Goal: Find specific page/section: Find specific page/section

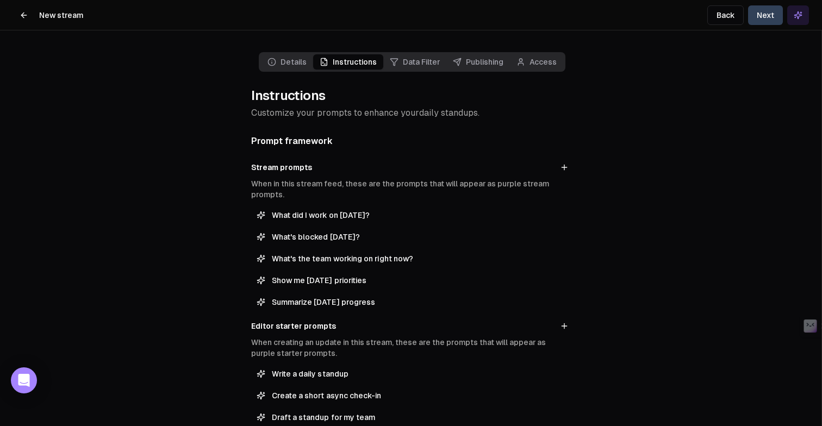
click at [18, 15] on button at bounding box center [24, 15] width 22 height 22
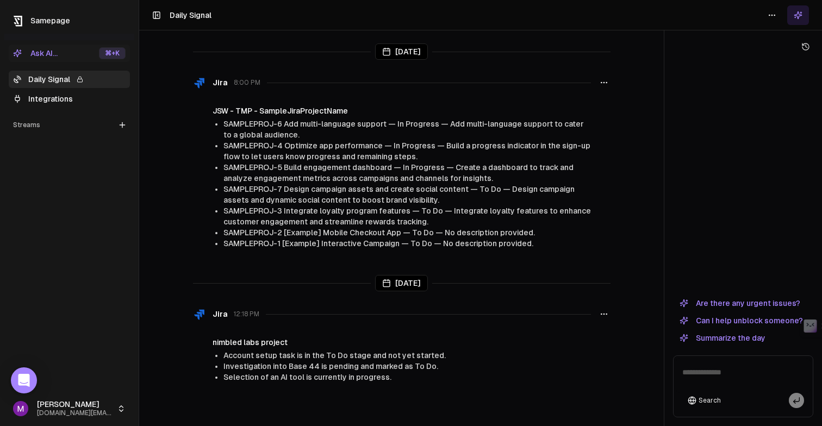
click at [48, 99] on link "Integrations" at bounding box center [69, 98] width 121 height 17
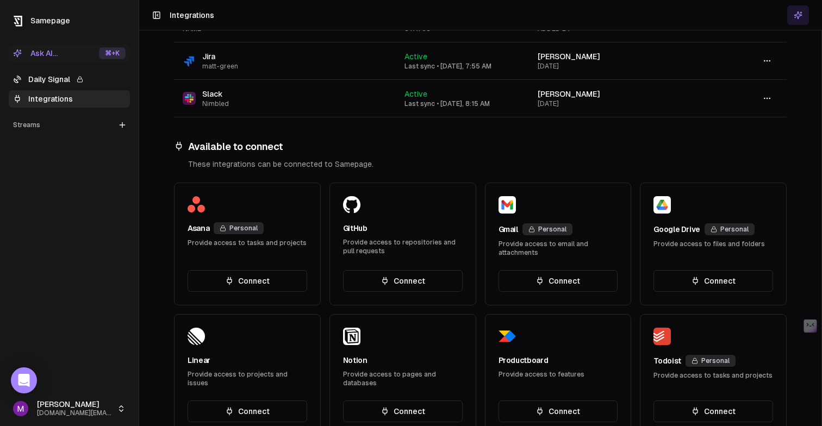
scroll to position [177, 0]
